Goal: Task Accomplishment & Management: Manage account settings

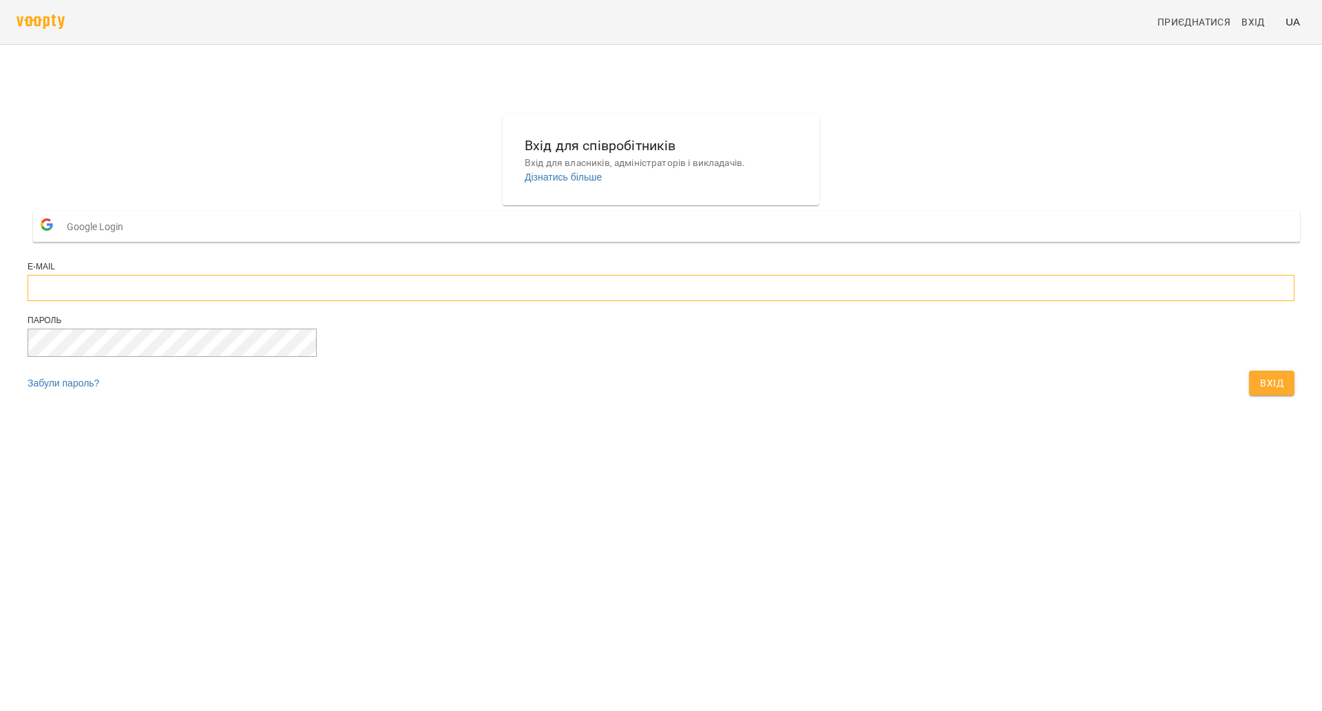
type input "**********"
click at [766, 370] on div "Пароль" at bounding box center [661, 343] width 1267 height 56
click at [1249, 395] on button "Вхід" at bounding box center [1271, 382] width 45 height 25
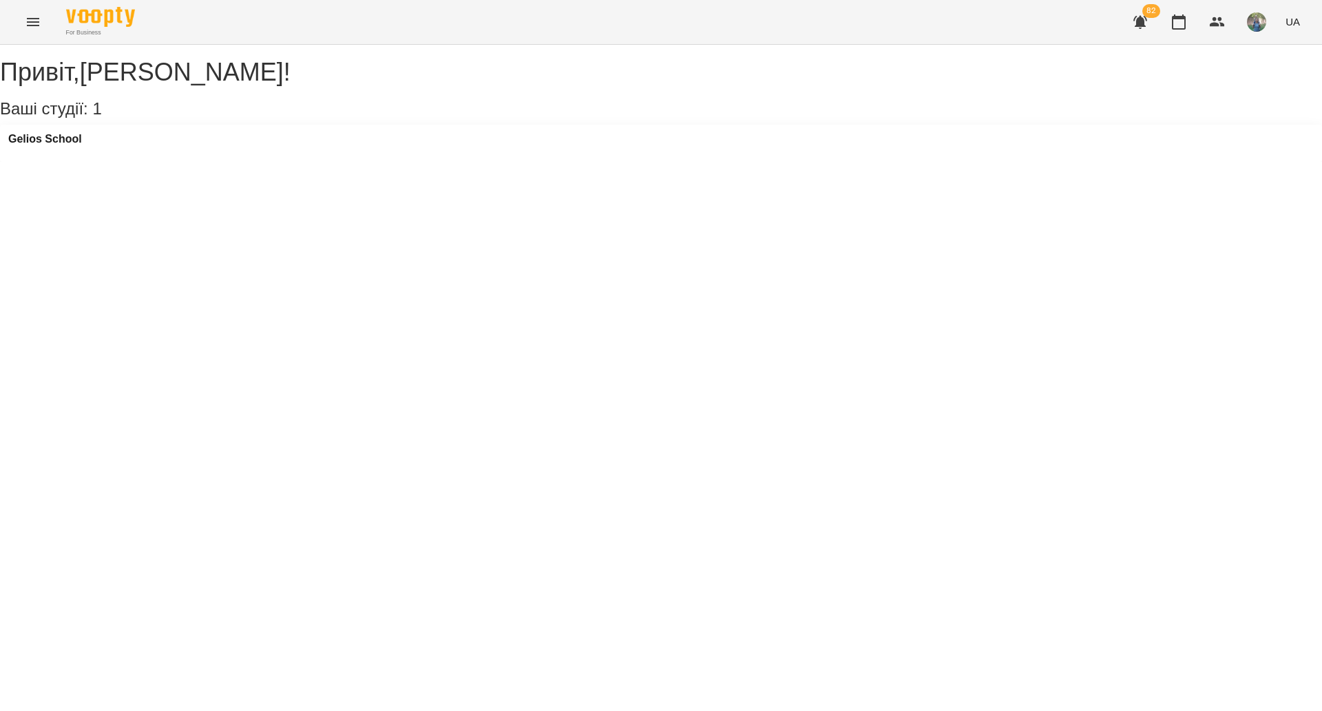
click at [156, 162] on div "Gelios School" at bounding box center [661, 143] width 1322 height 37
click at [153, 153] on div "Gelios School" at bounding box center [661, 143] width 1322 height 37
click at [62, 145] on h3 "Gelios School" at bounding box center [45, 139] width 74 height 12
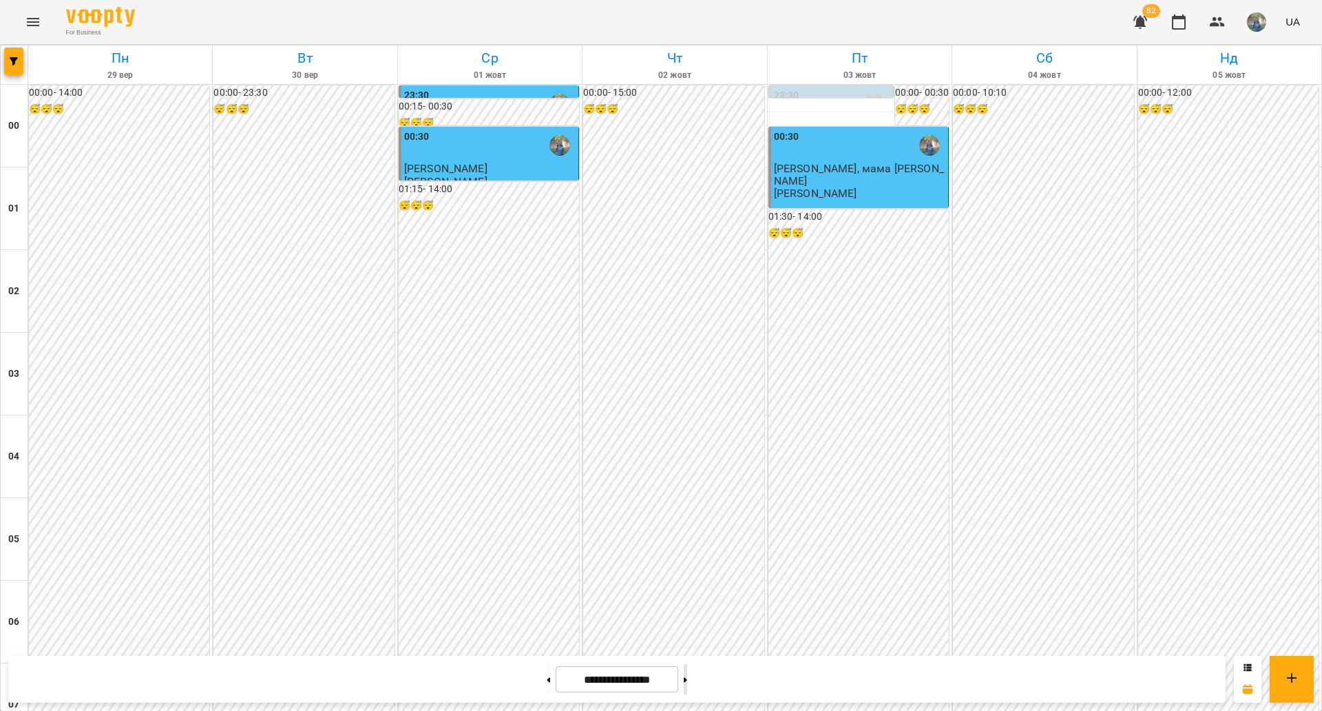
click at [687, 678] on icon at bounding box center [685, 679] width 3 height 5
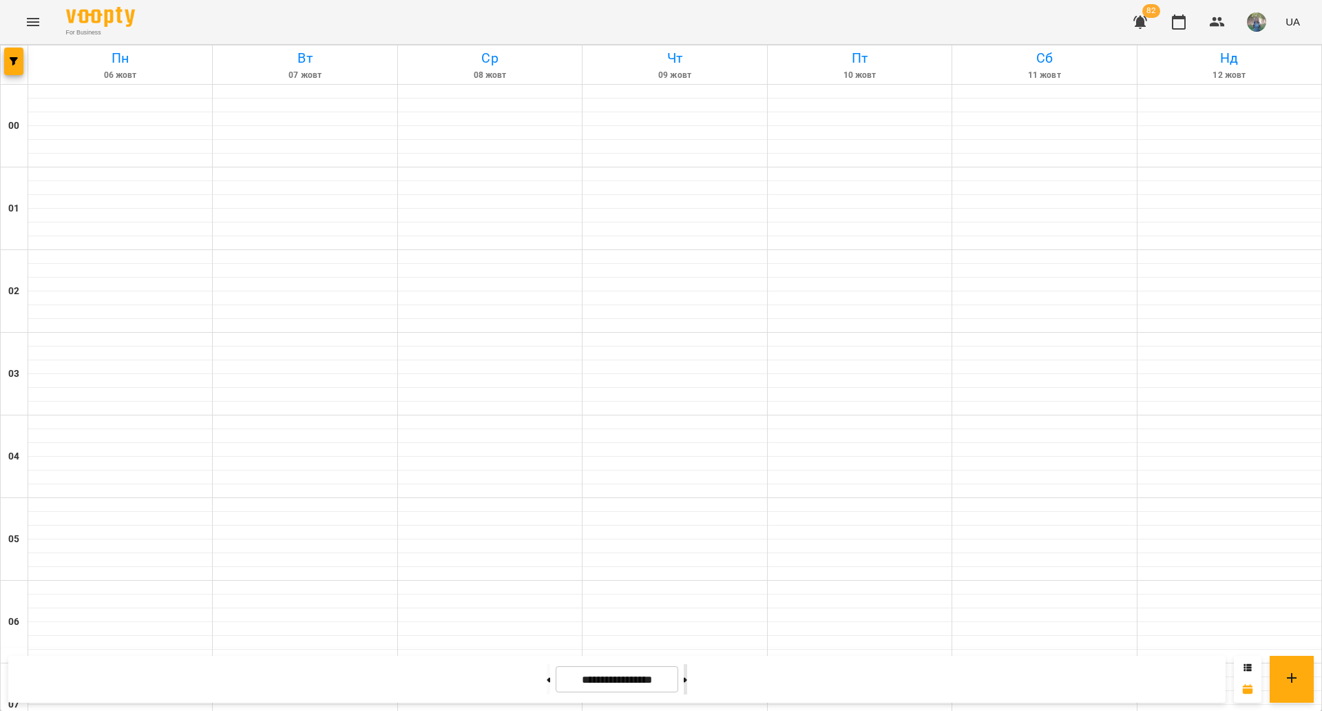
click at [687, 678] on icon at bounding box center [685, 679] width 3 height 5
type input "**********"
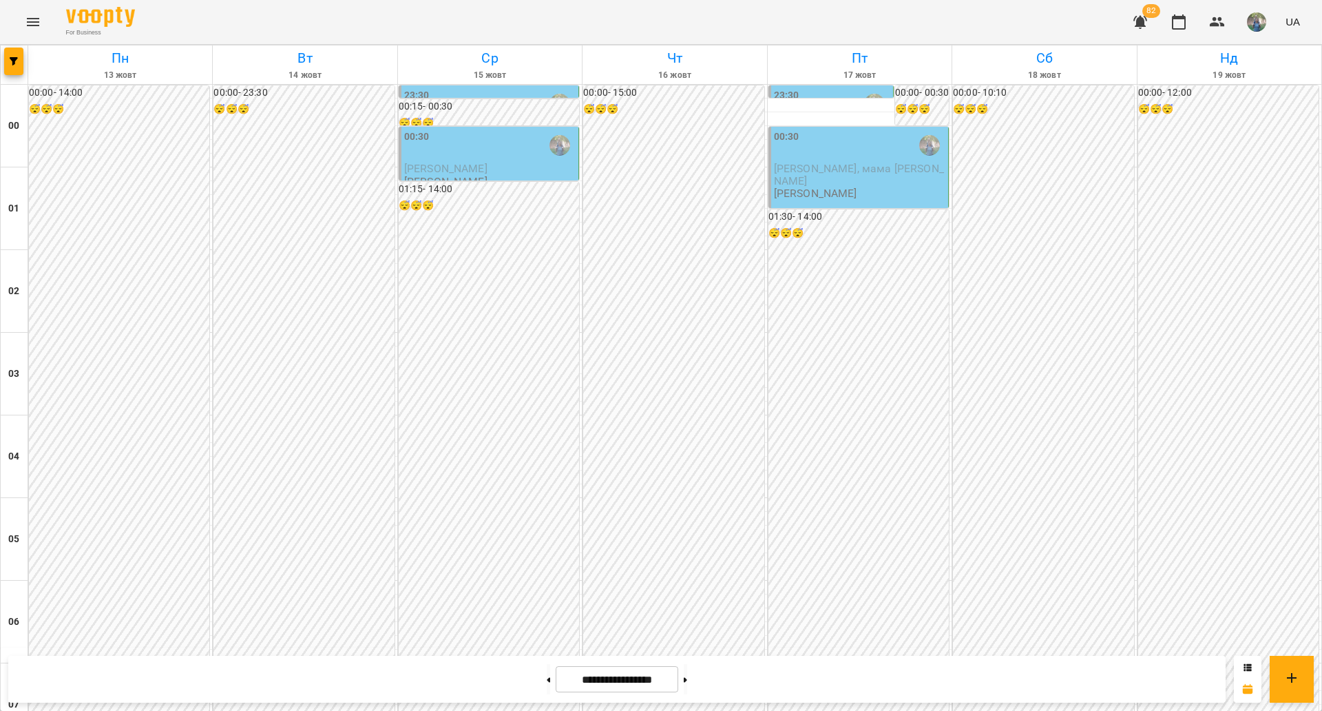
scroll to position [1419, 0]
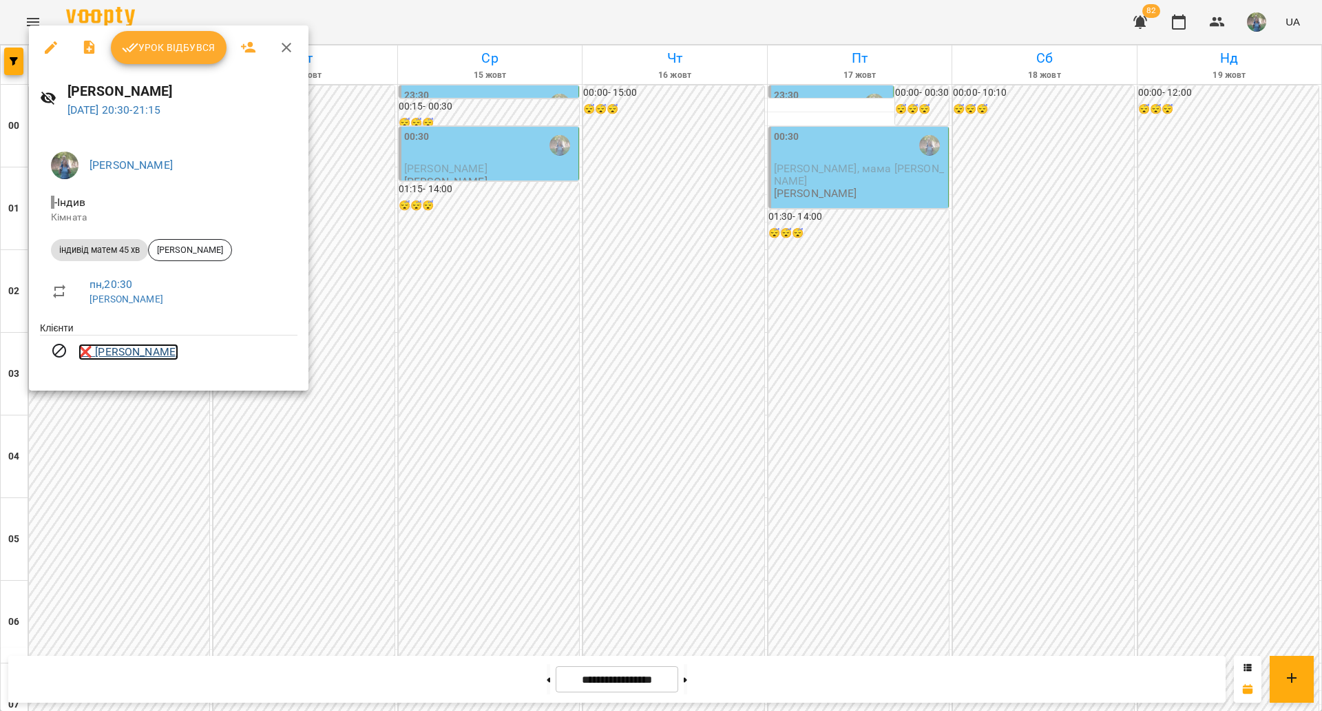
click at [132, 353] on link "❌ [PERSON_NAME]" at bounding box center [129, 352] width 100 height 17
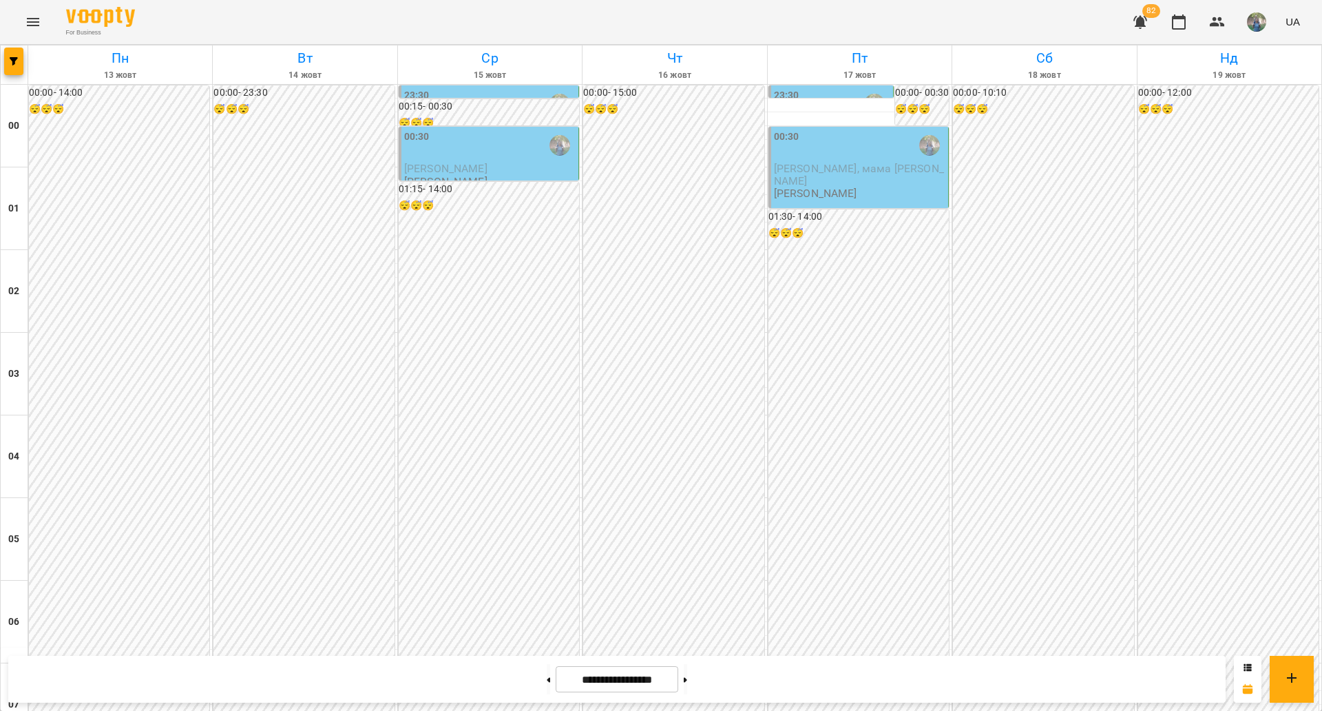
scroll to position [1419, 0]
